Goal: Information Seeking & Learning: Learn about a topic

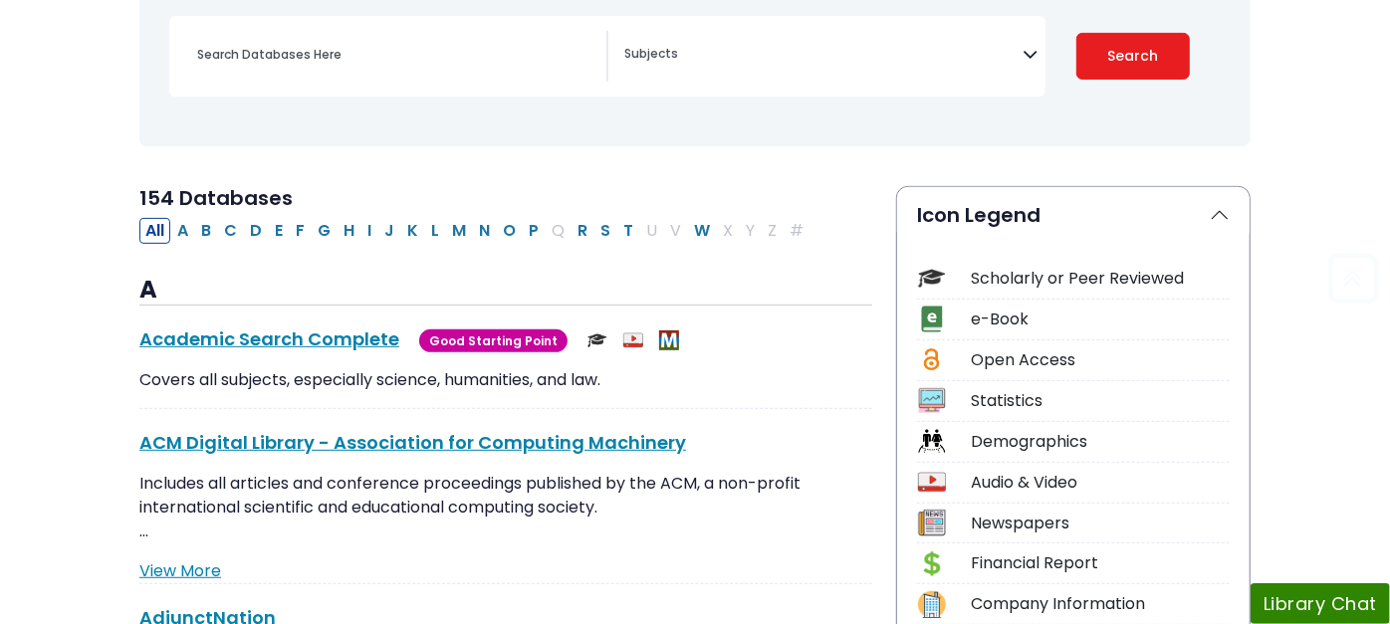
scroll to position [442, 0]
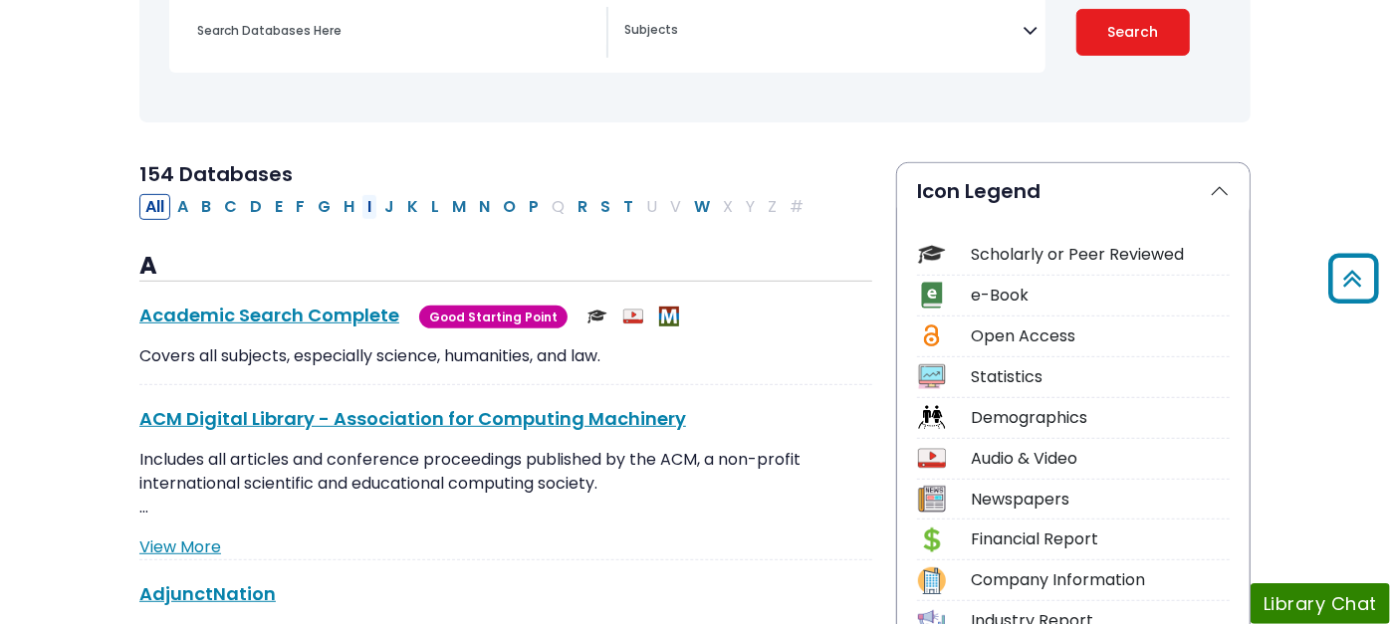
click at [361, 203] on button "I" at bounding box center [369, 207] width 16 height 26
select select "Database Subject Filter"
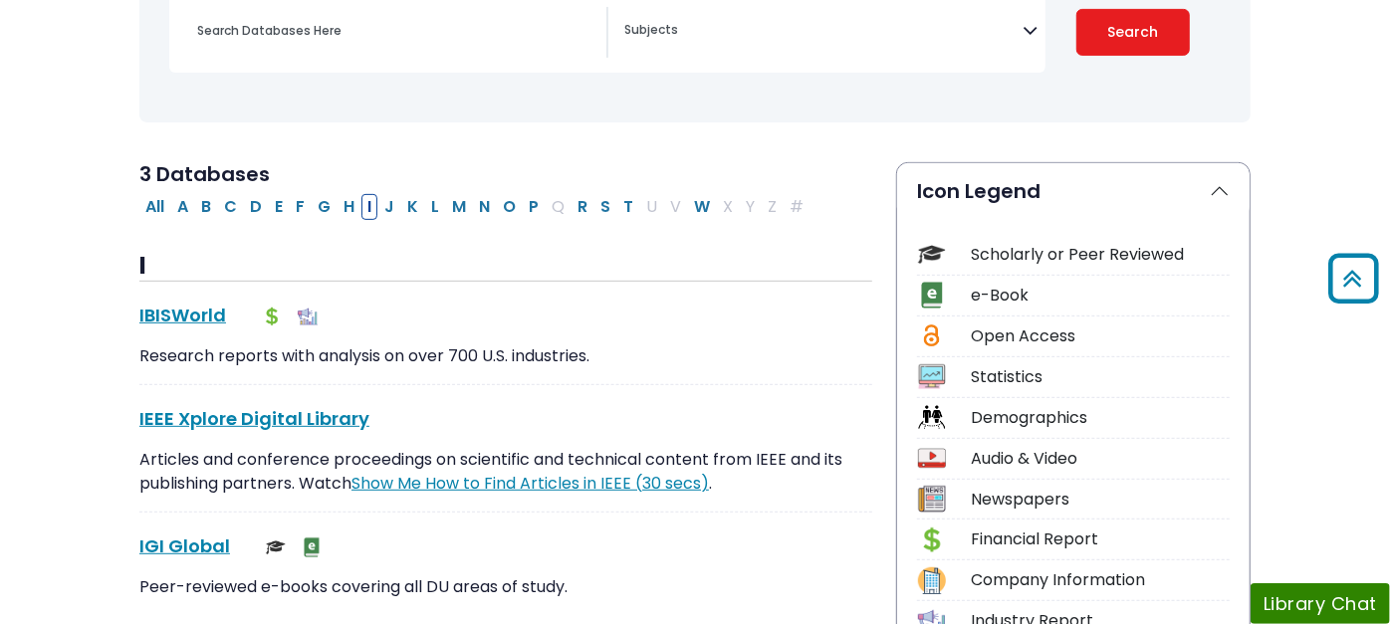
click at [719, 179] on h2 "3 Databases" at bounding box center [505, 174] width 733 height 24
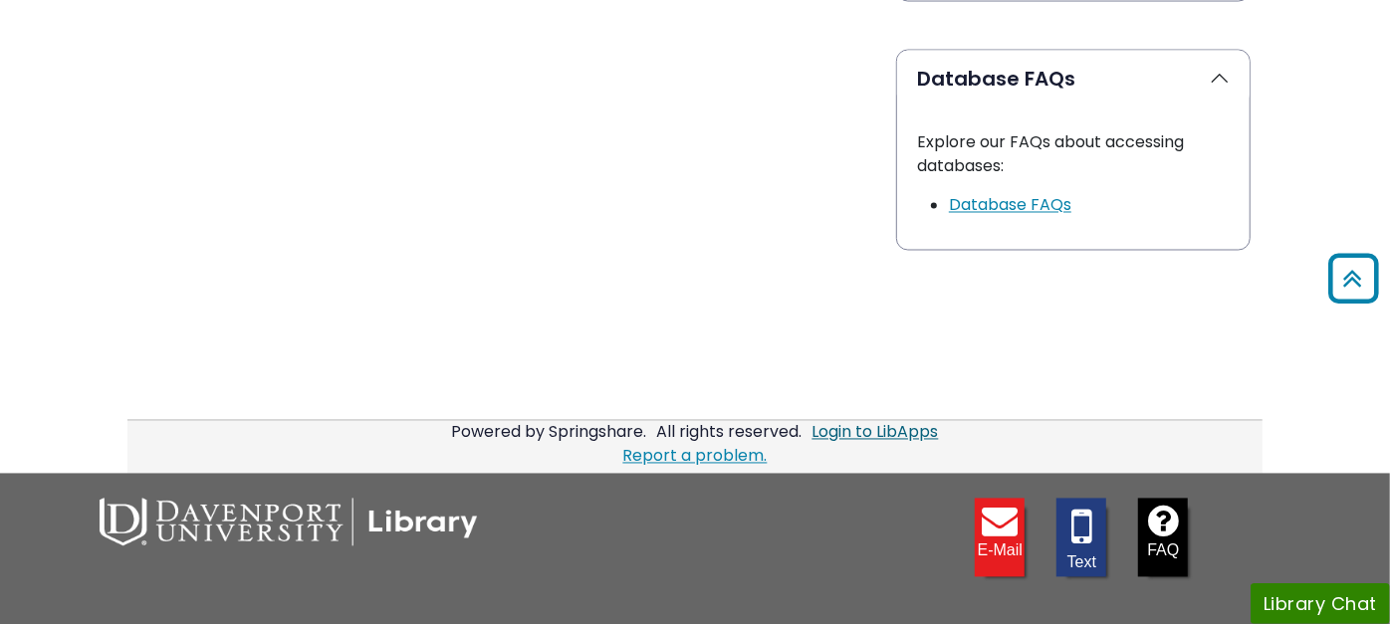
scroll to position [2212, 0]
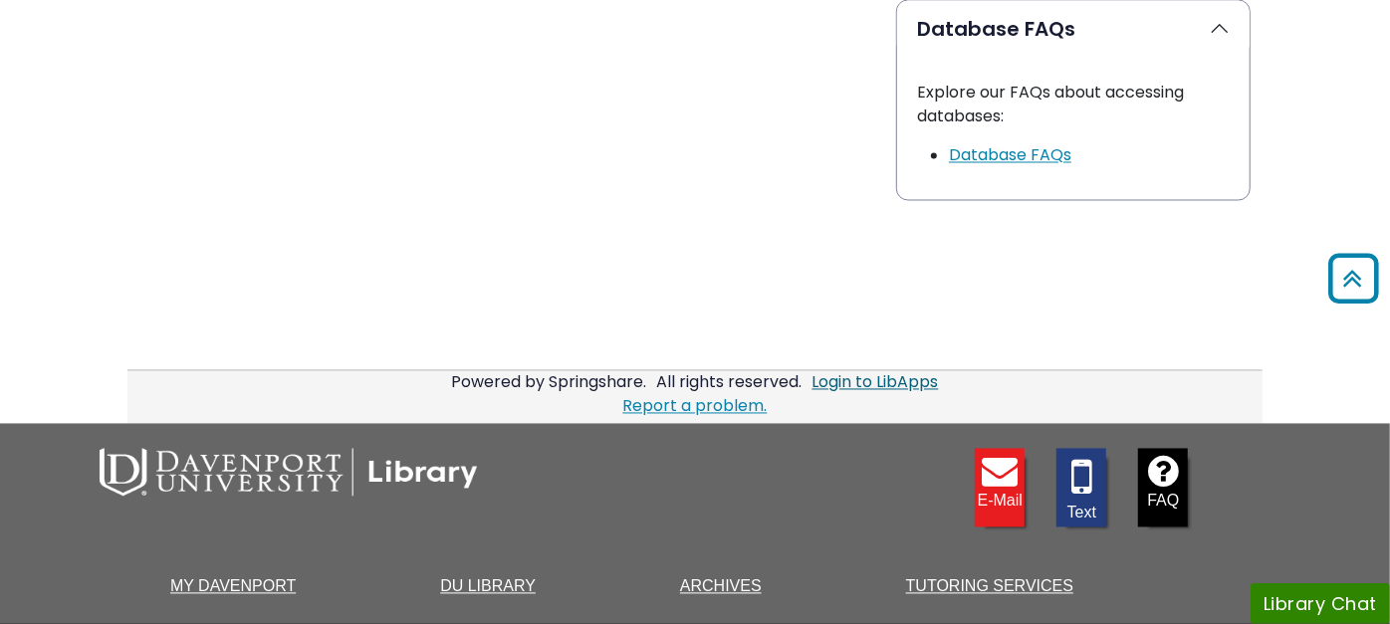
click at [899, 371] on link "Login to LibApps" at bounding box center [875, 382] width 126 height 23
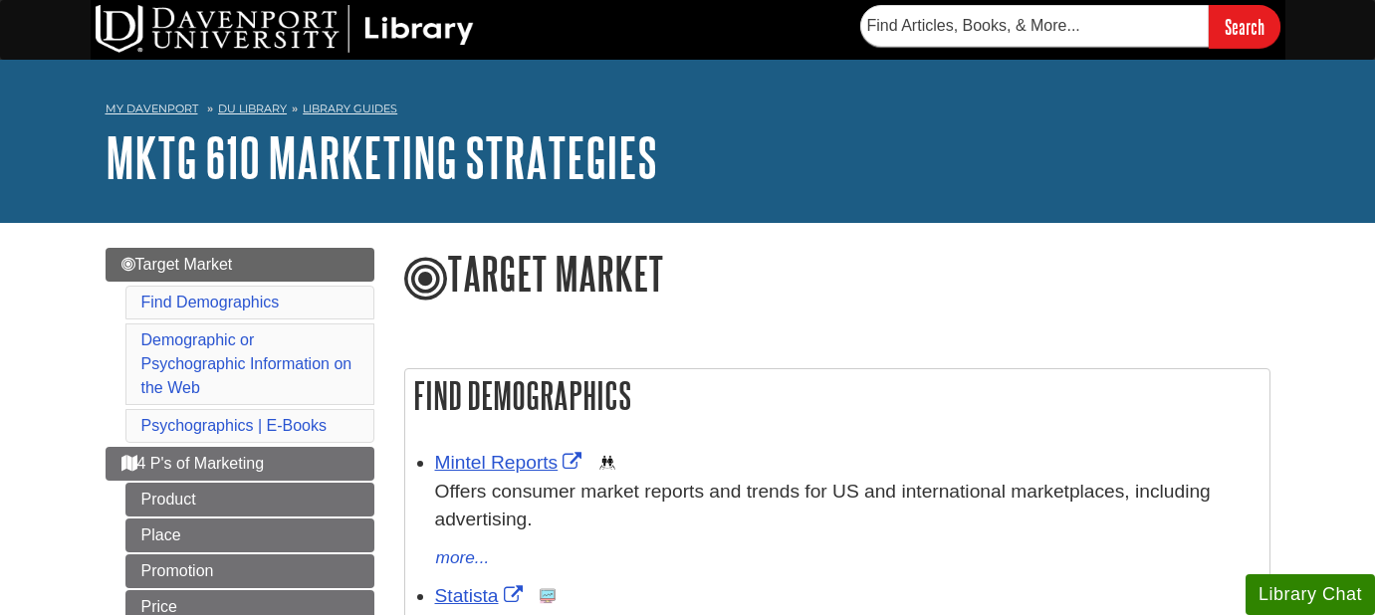
scroll to position [117, 0]
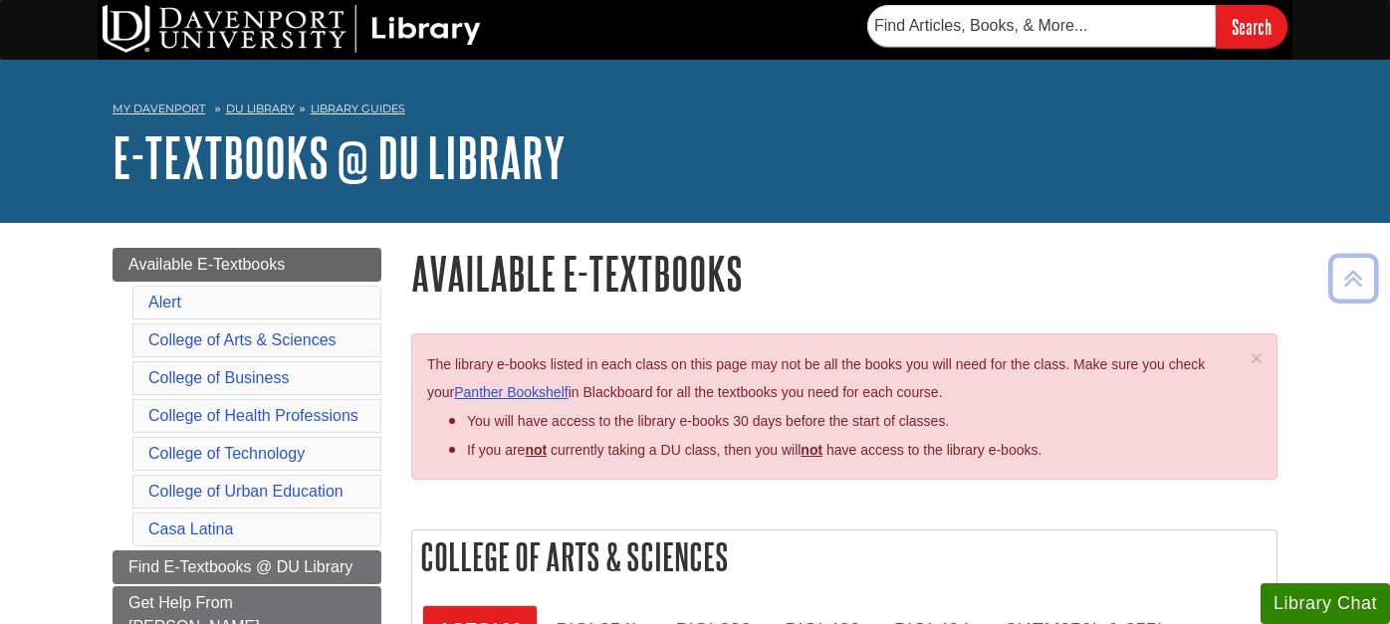
scroll to position [3910, 0]
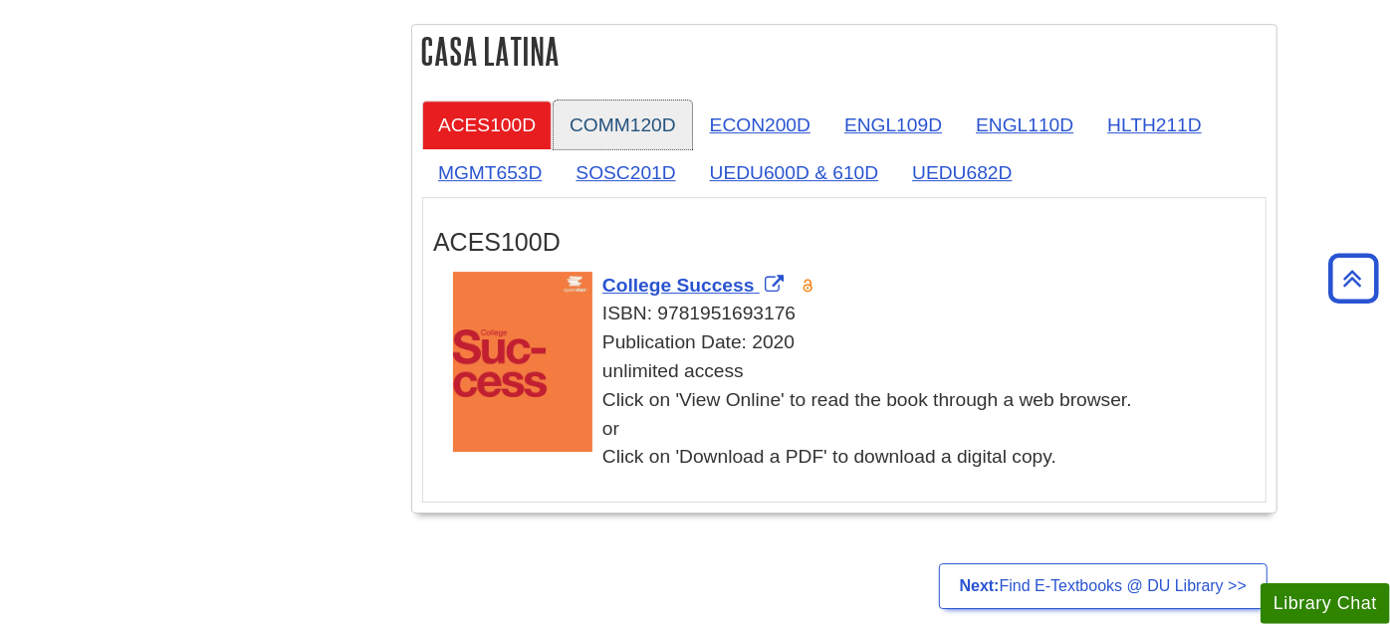
click at [635, 108] on link "COMM120D" at bounding box center [622, 125] width 138 height 49
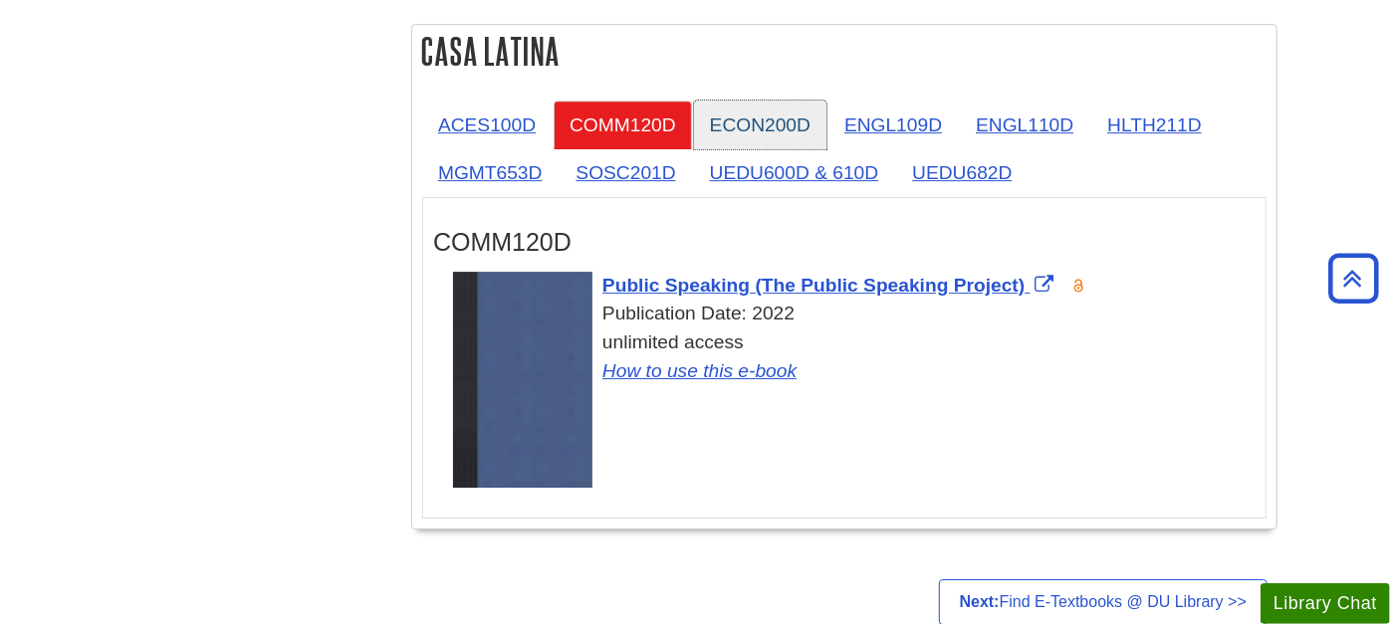
click at [765, 101] on link "ECON200D" at bounding box center [760, 125] width 132 height 49
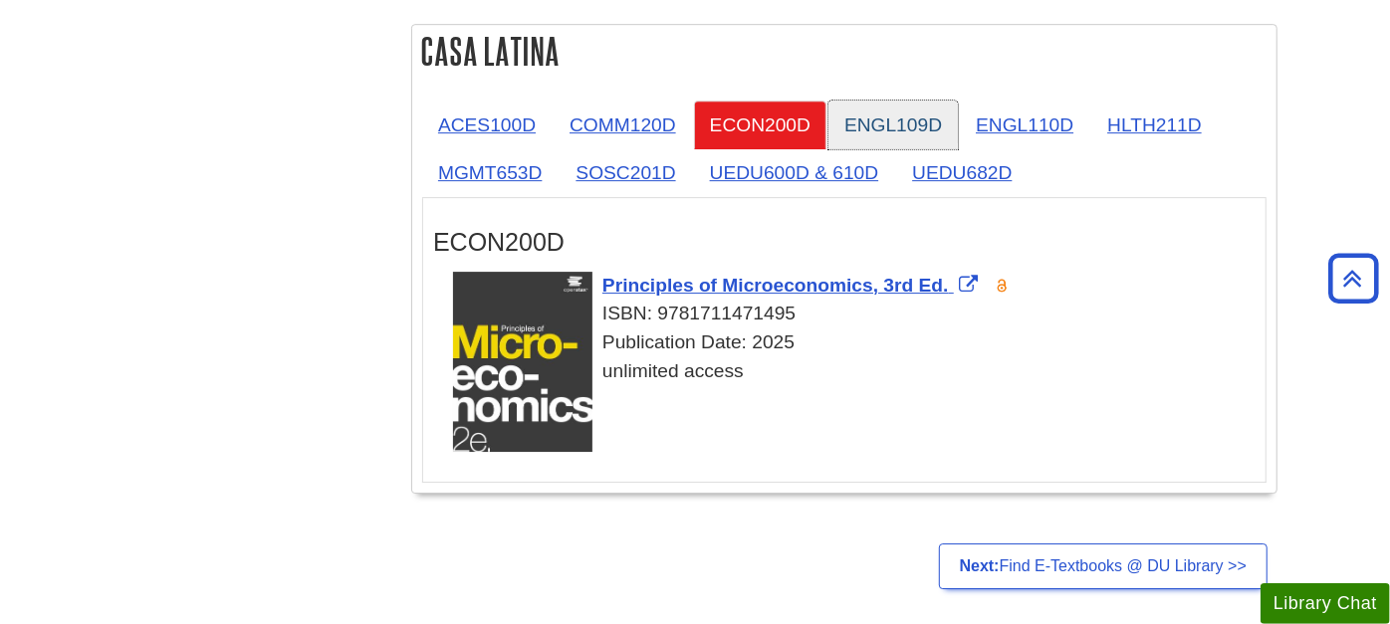
click at [901, 101] on link "ENGL109D" at bounding box center [892, 125] width 129 height 49
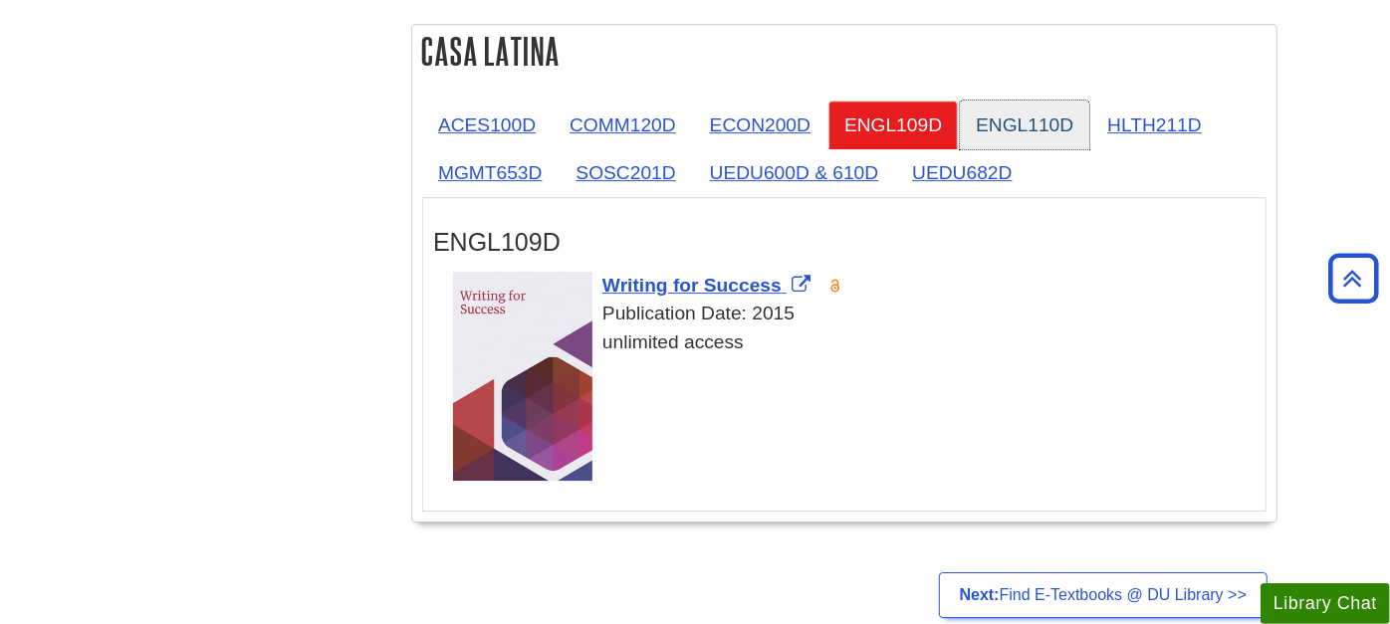
click at [1002, 108] on link "ENGL110D" at bounding box center [1024, 125] width 129 height 49
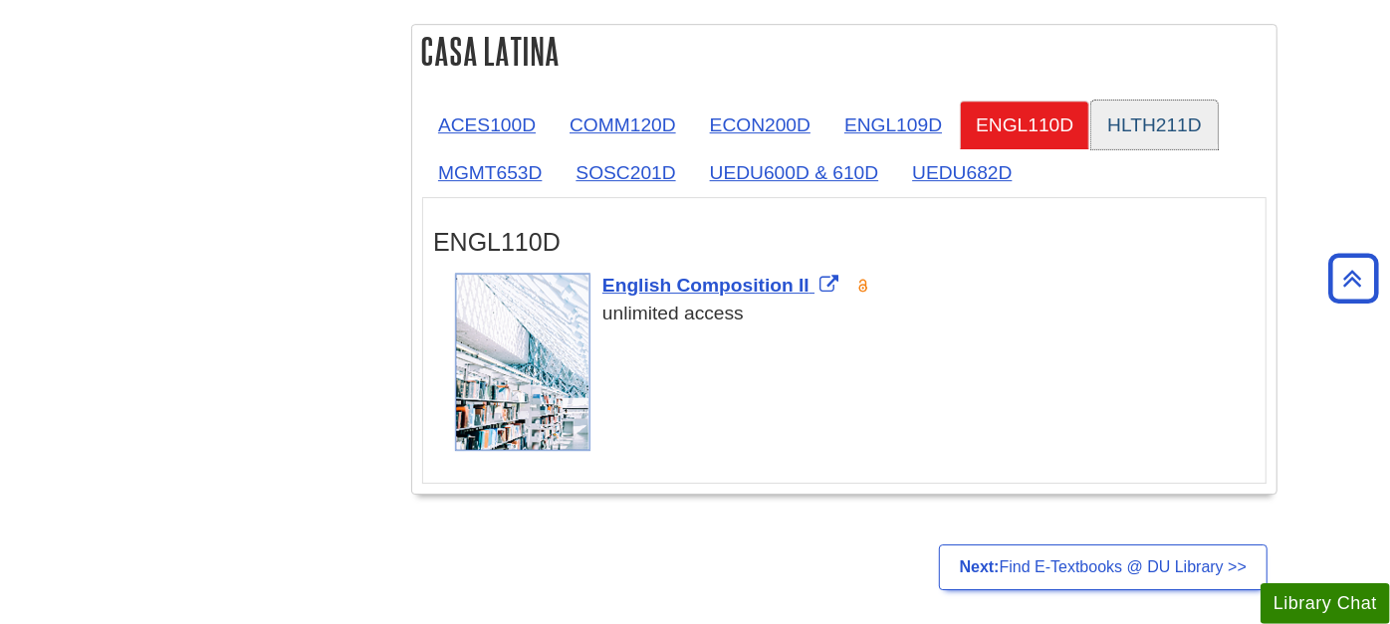
click at [1170, 101] on link "HLTH211D" at bounding box center [1154, 125] width 126 height 49
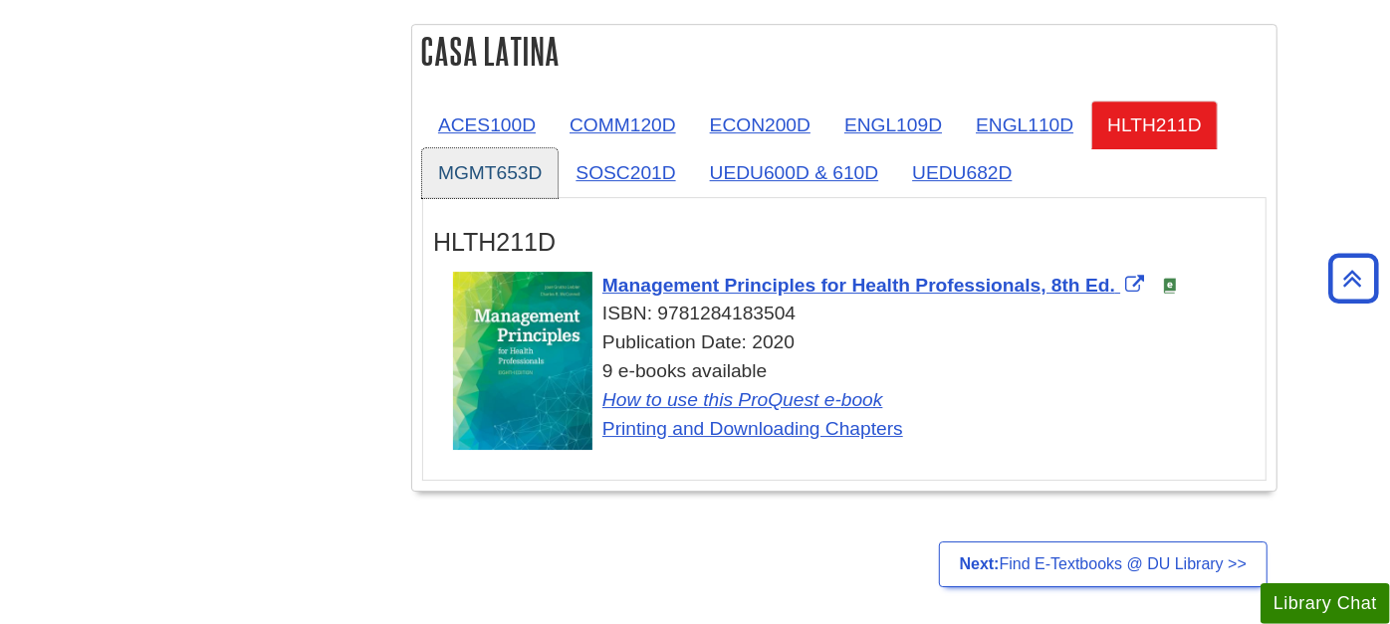
click at [489, 148] on link "MGMT653D" at bounding box center [489, 172] width 135 height 49
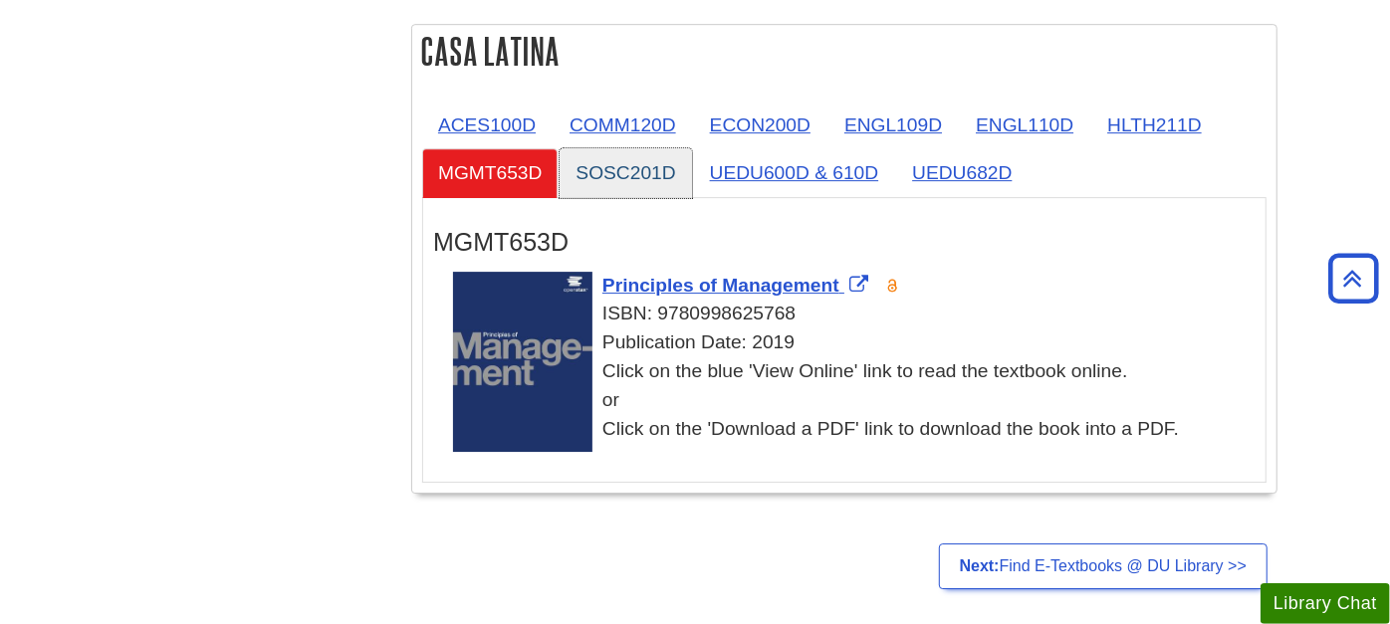
click at [622, 148] on link "SOSC201D" at bounding box center [624, 172] width 131 height 49
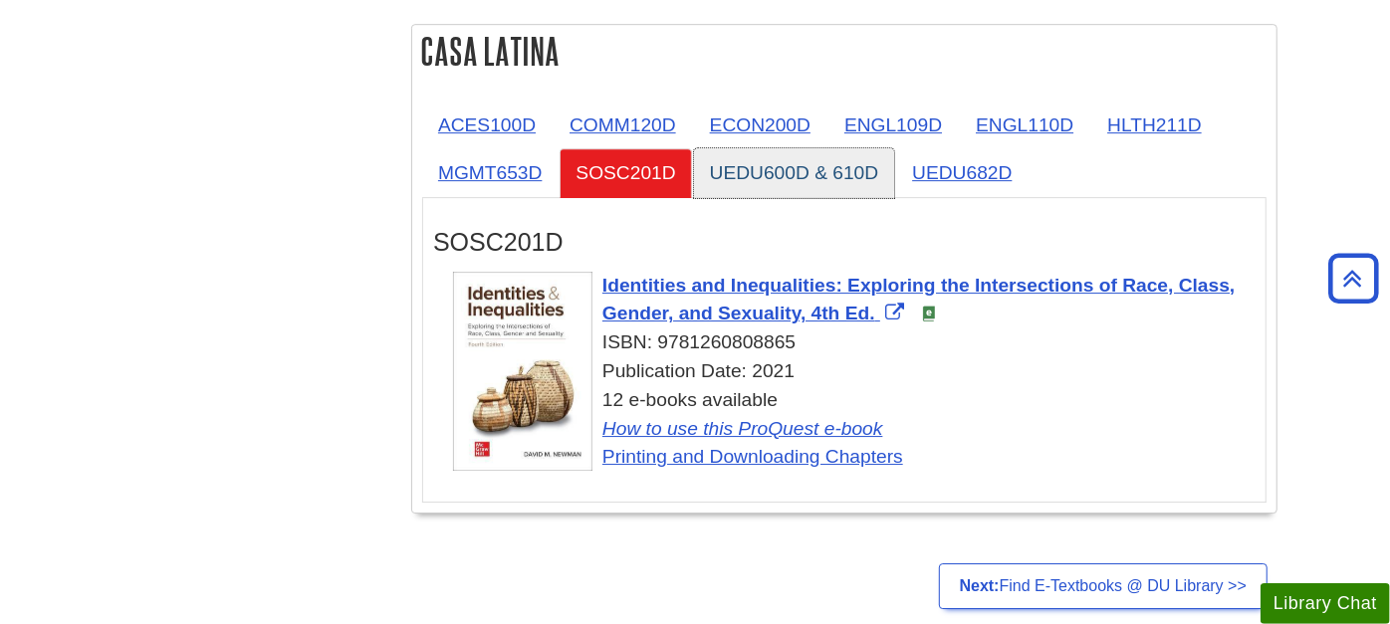
click at [816, 148] on link "UEDU600D & 610D" at bounding box center [794, 172] width 201 height 49
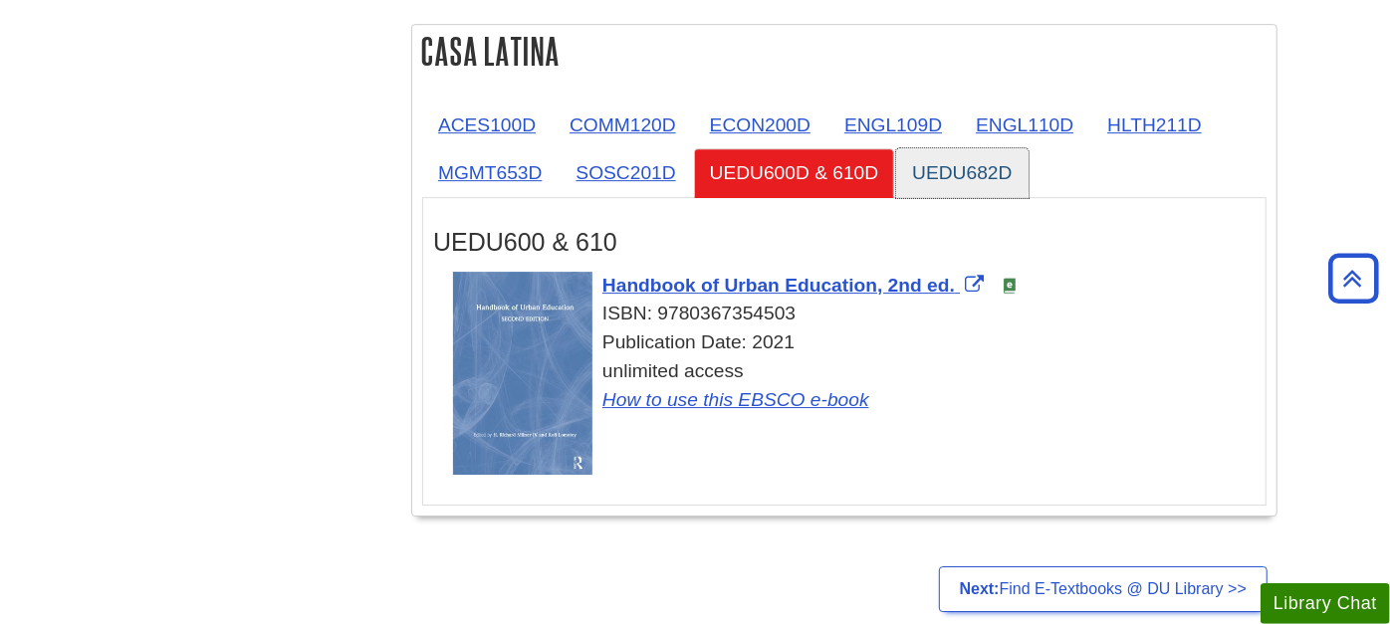
click at [961, 156] on link "UEDU682D" at bounding box center [961, 172] width 131 height 49
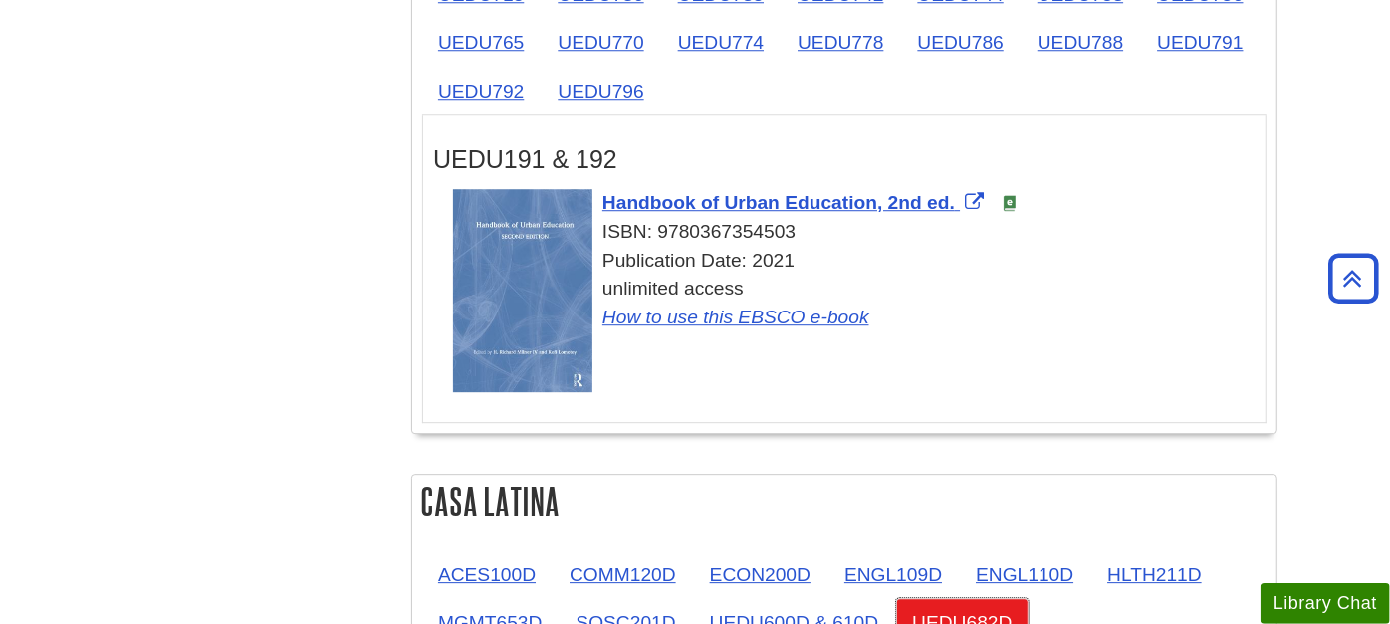
scroll to position [3584, 0]
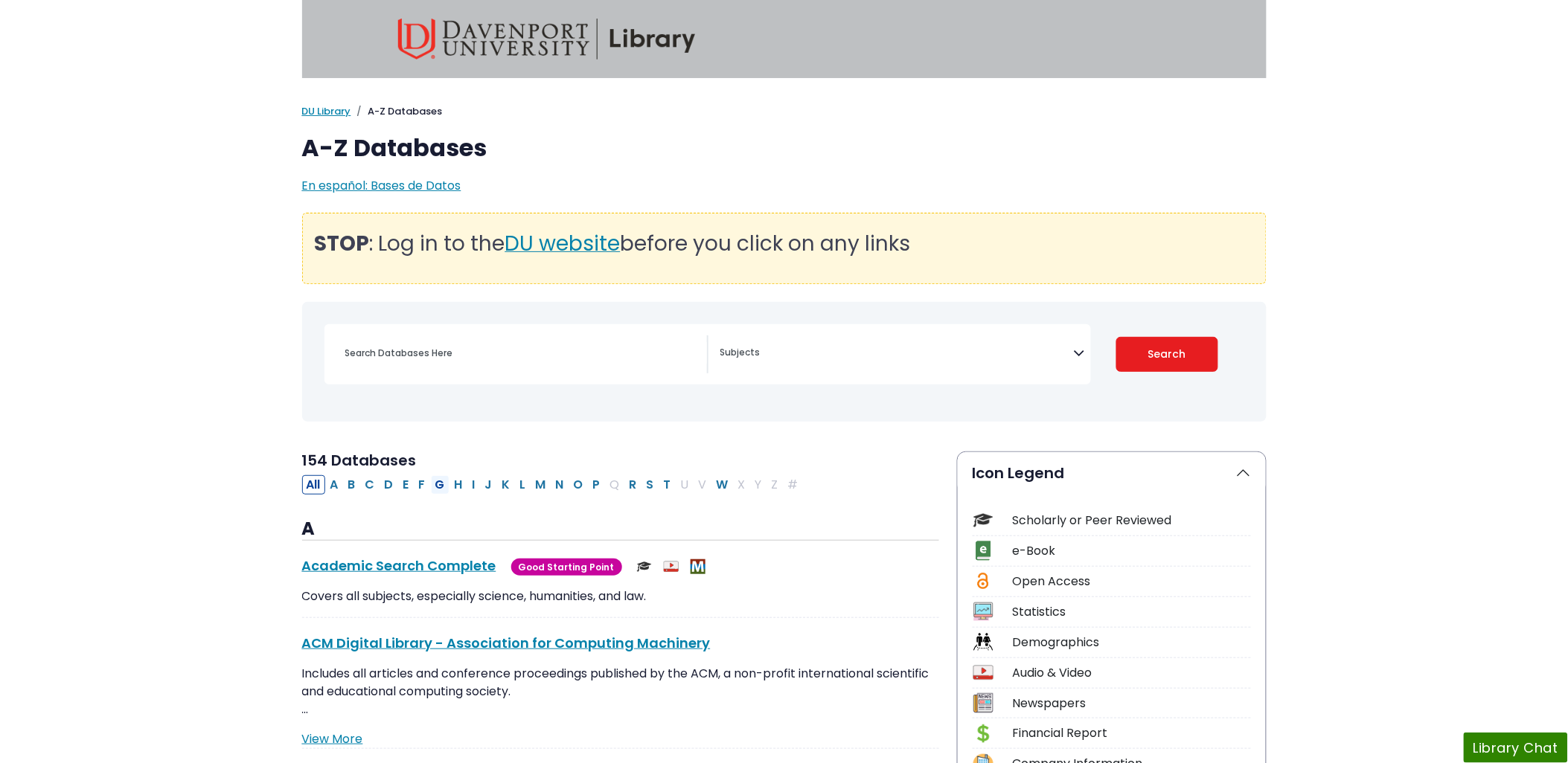
click at [443, 480] on button "G" at bounding box center [440, 485] width 19 height 19
select select "Database Subject Filter"
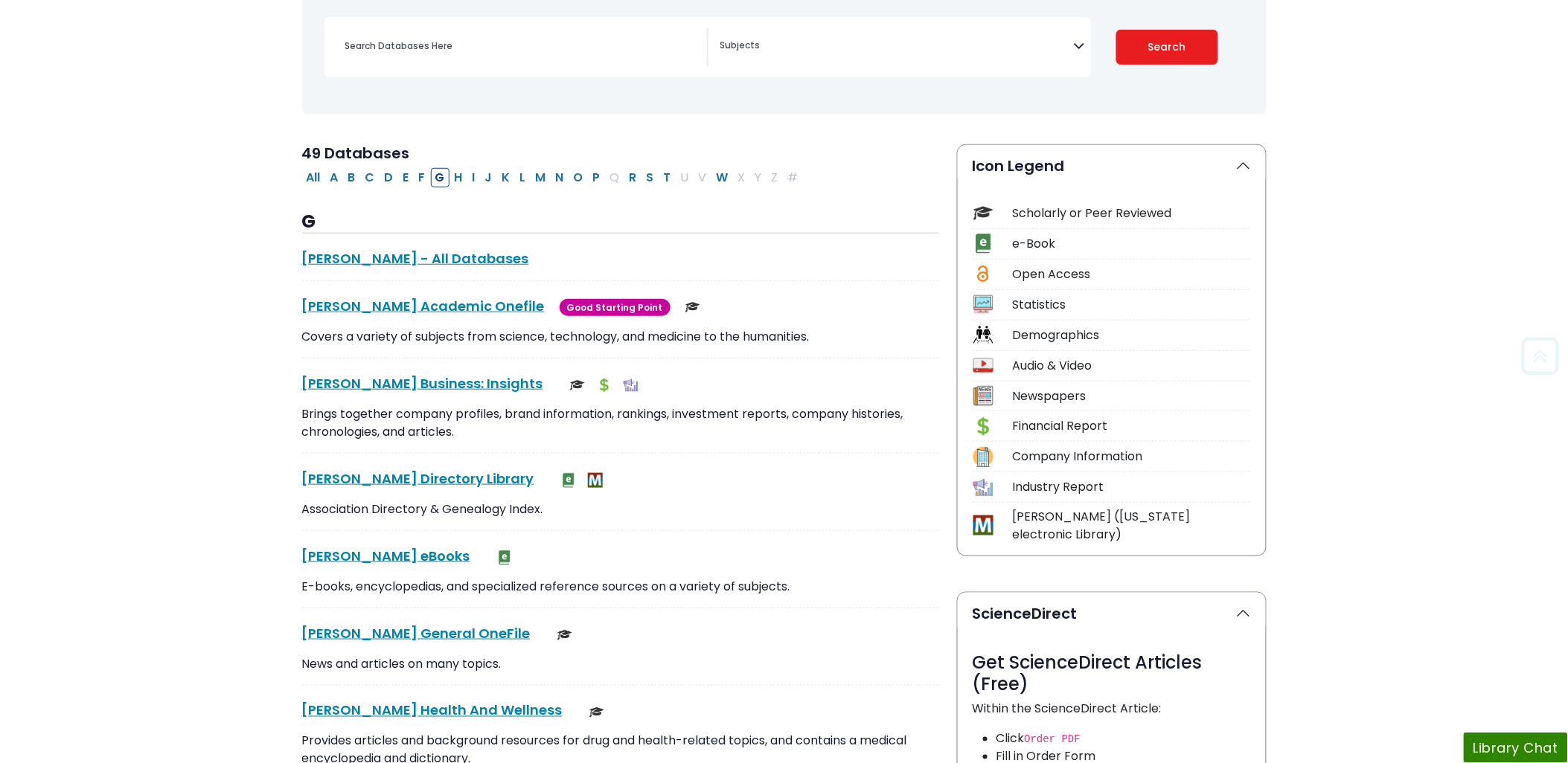
scroll to position [413, 0]
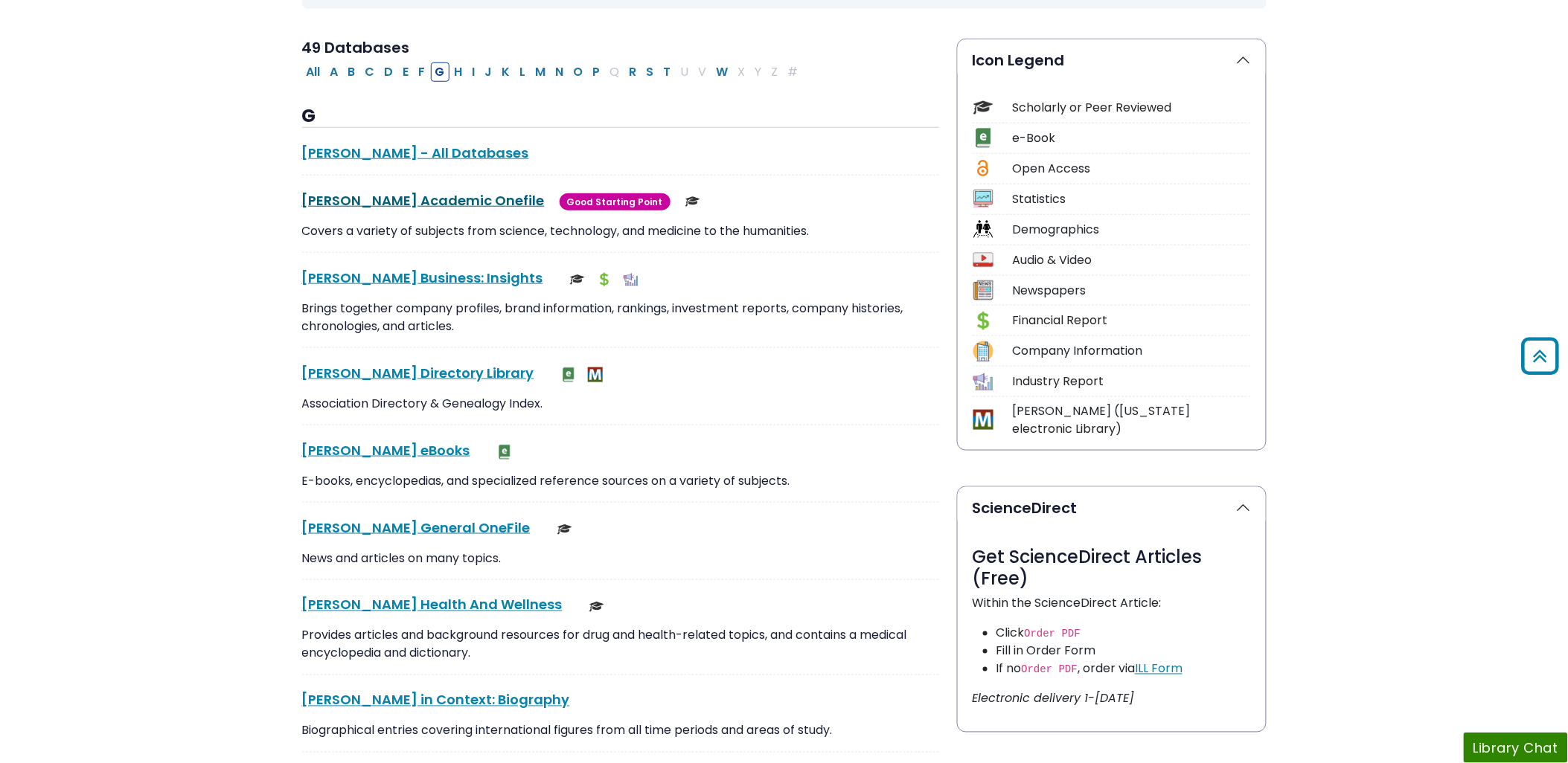
click at [408, 192] on link "Gale Academic Onefile This link opens in a new window" at bounding box center [423, 200] width 243 height 19
